Goal: Register for event/course

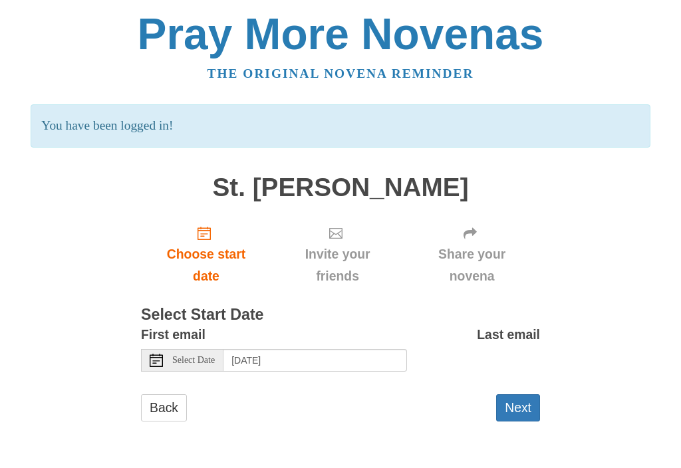
click at [651, 457] on html "Pray More Novenas The original novena reminder You have been logged in! St. Jud…" at bounding box center [340, 230] width 681 height 460
click at [280, 358] on input "Friday, October 3rd, 2025" at bounding box center [314, 360] width 183 height 23
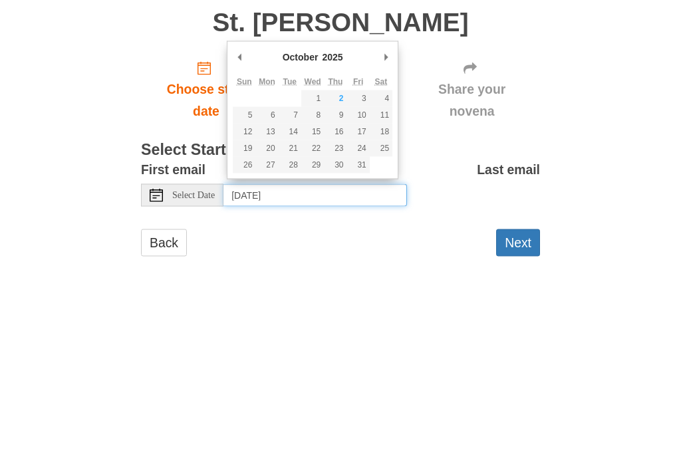
type input "Thursday, October 2nd"
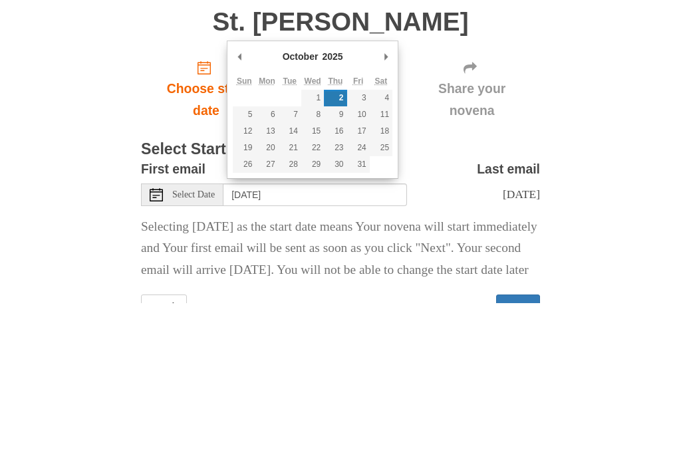
scroll to position [72, 0]
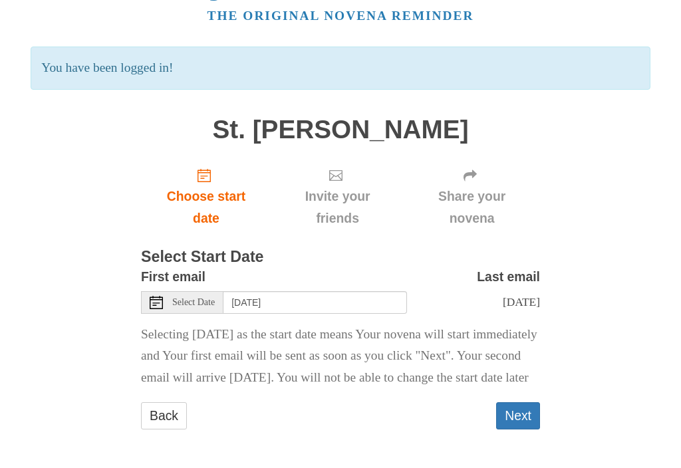
click at [517, 422] on button "Next" at bounding box center [518, 415] width 44 height 27
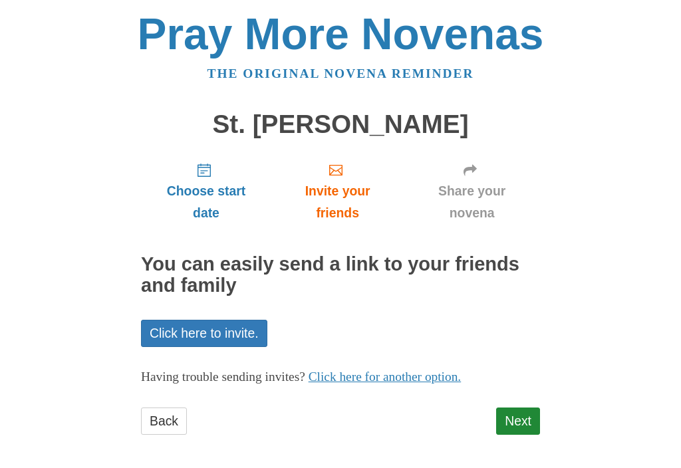
click at [514, 420] on link "Next" at bounding box center [518, 420] width 44 height 27
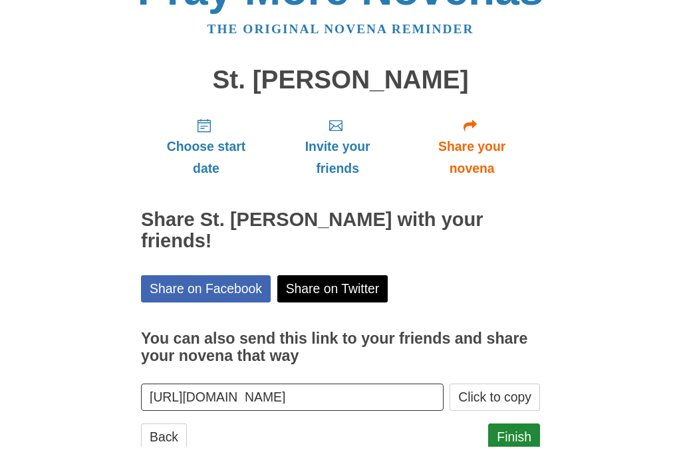
scroll to position [23, 0]
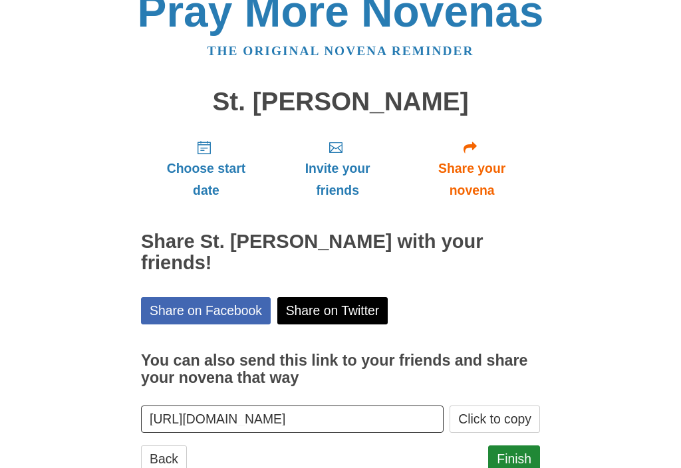
click at [509, 445] on link "Finish" at bounding box center [514, 458] width 52 height 27
